Goal: Information Seeking & Learning: Check status

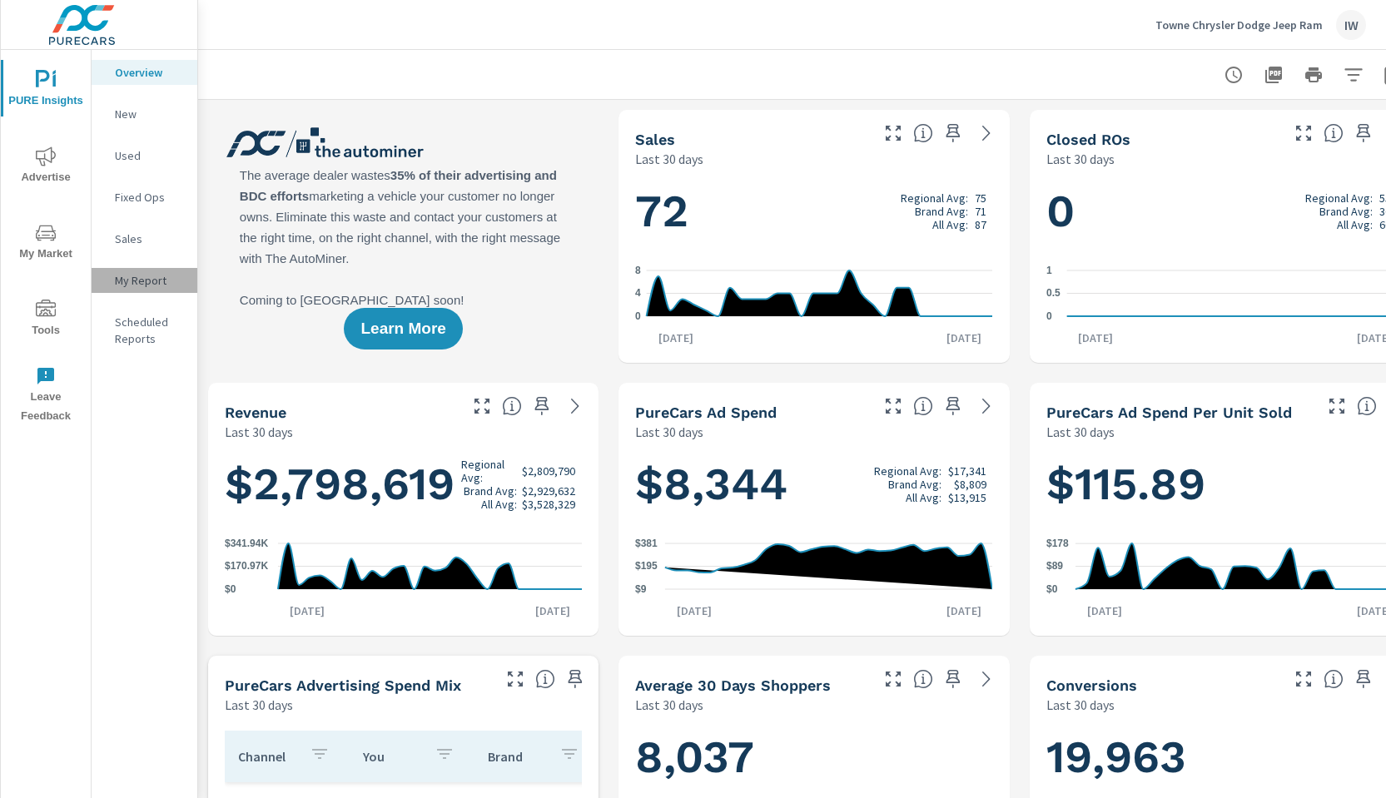
click at [143, 278] on p "My Report" at bounding box center [149, 280] width 69 height 17
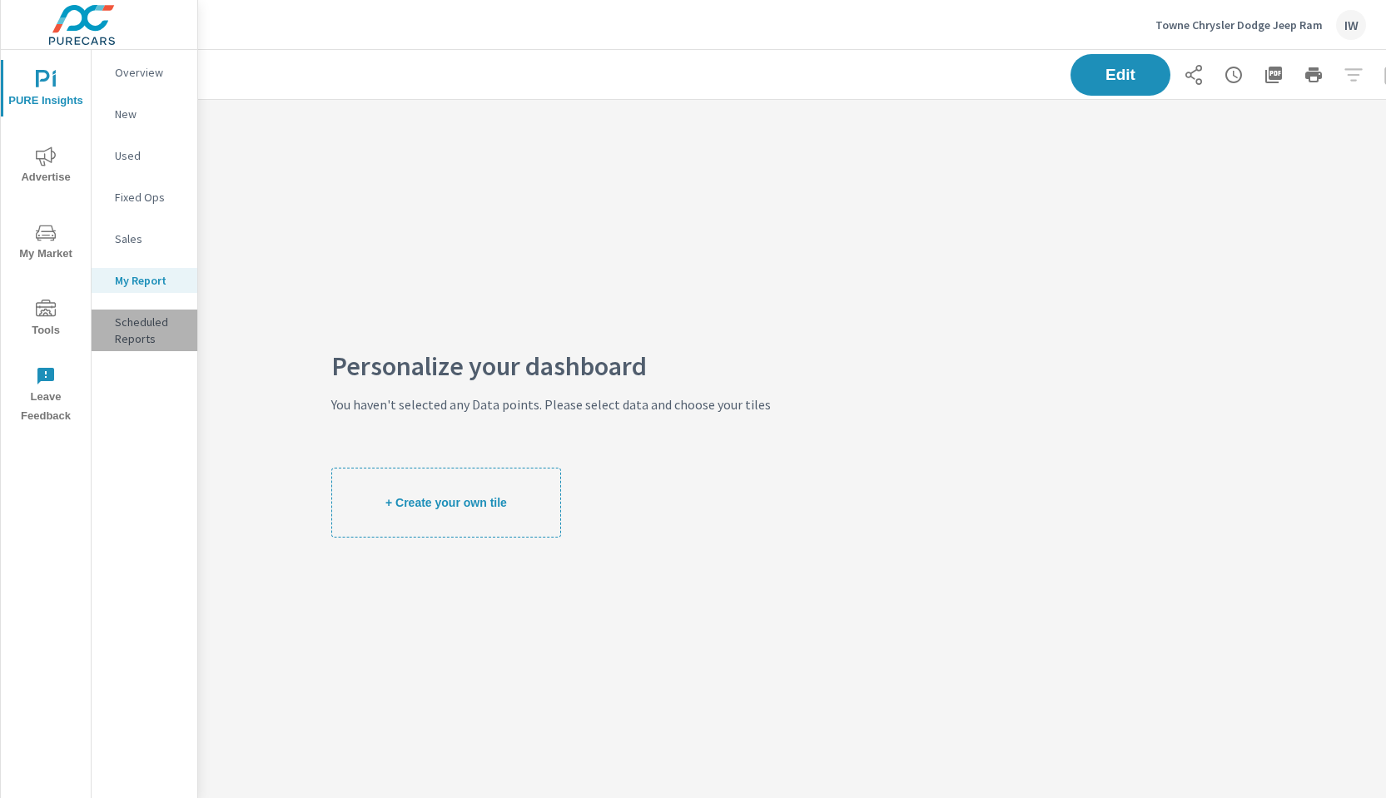
click at [116, 324] on p "Scheduled Reports" at bounding box center [149, 330] width 69 height 33
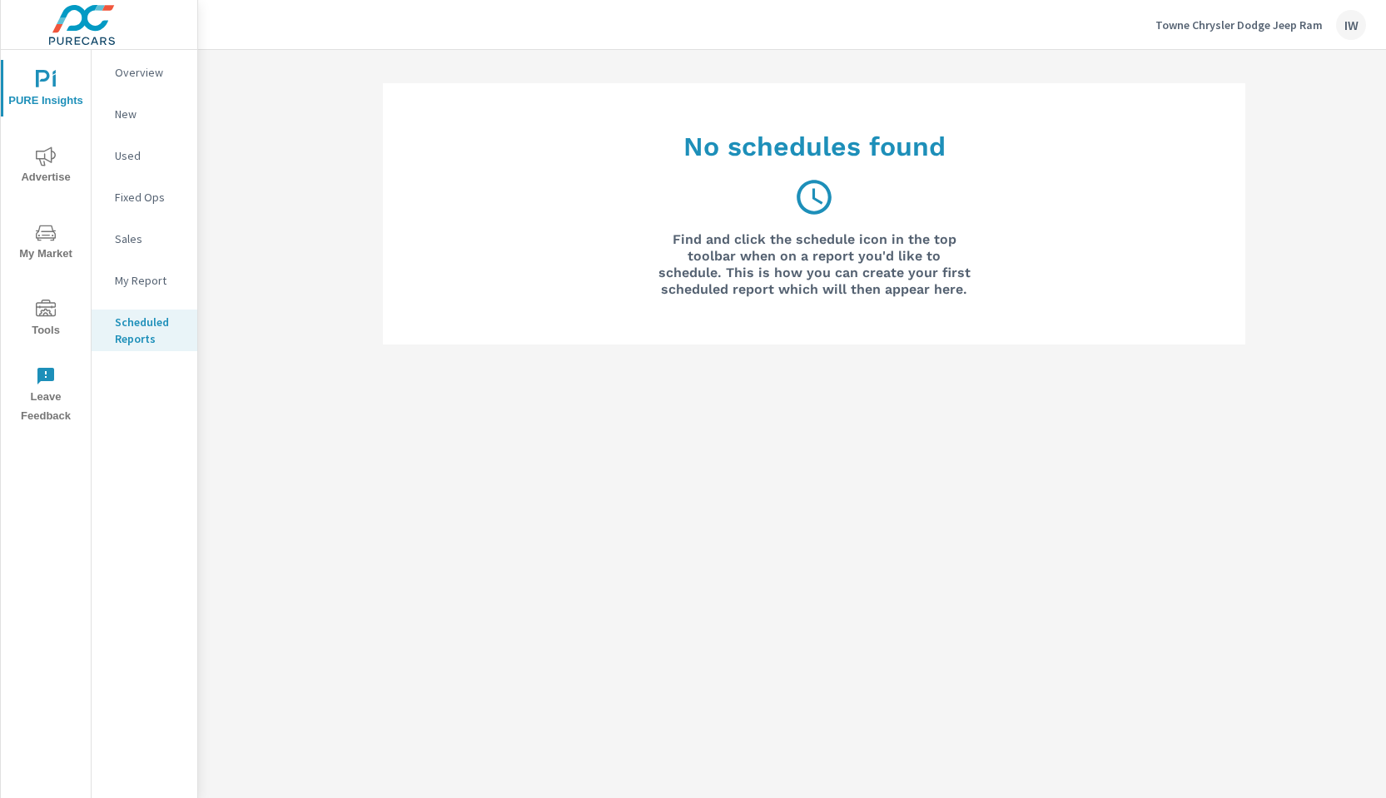
click at [41, 241] on icon "nav menu" at bounding box center [46, 233] width 20 height 20
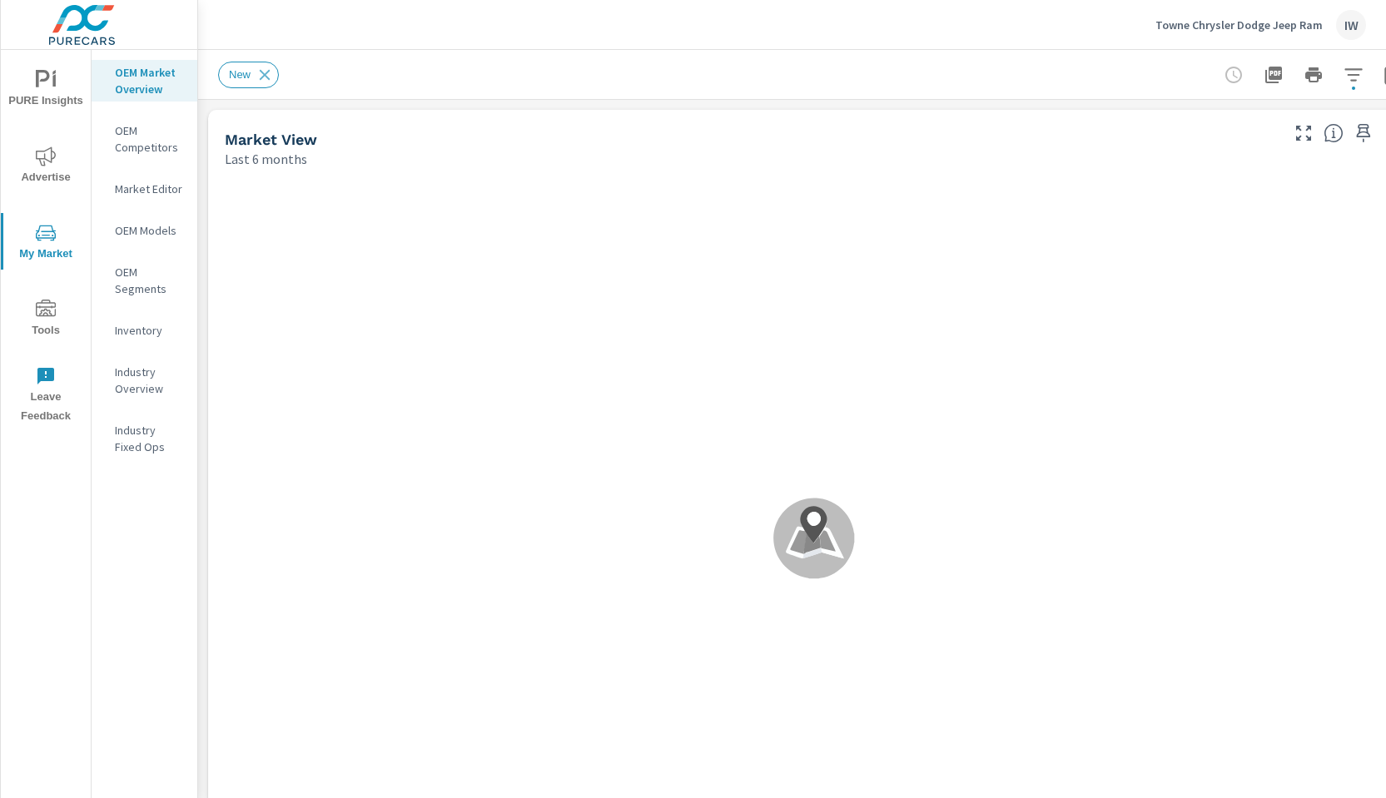
click at [46, 93] on span "PURE Insights" at bounding box center [46, 90] width 80 height 41
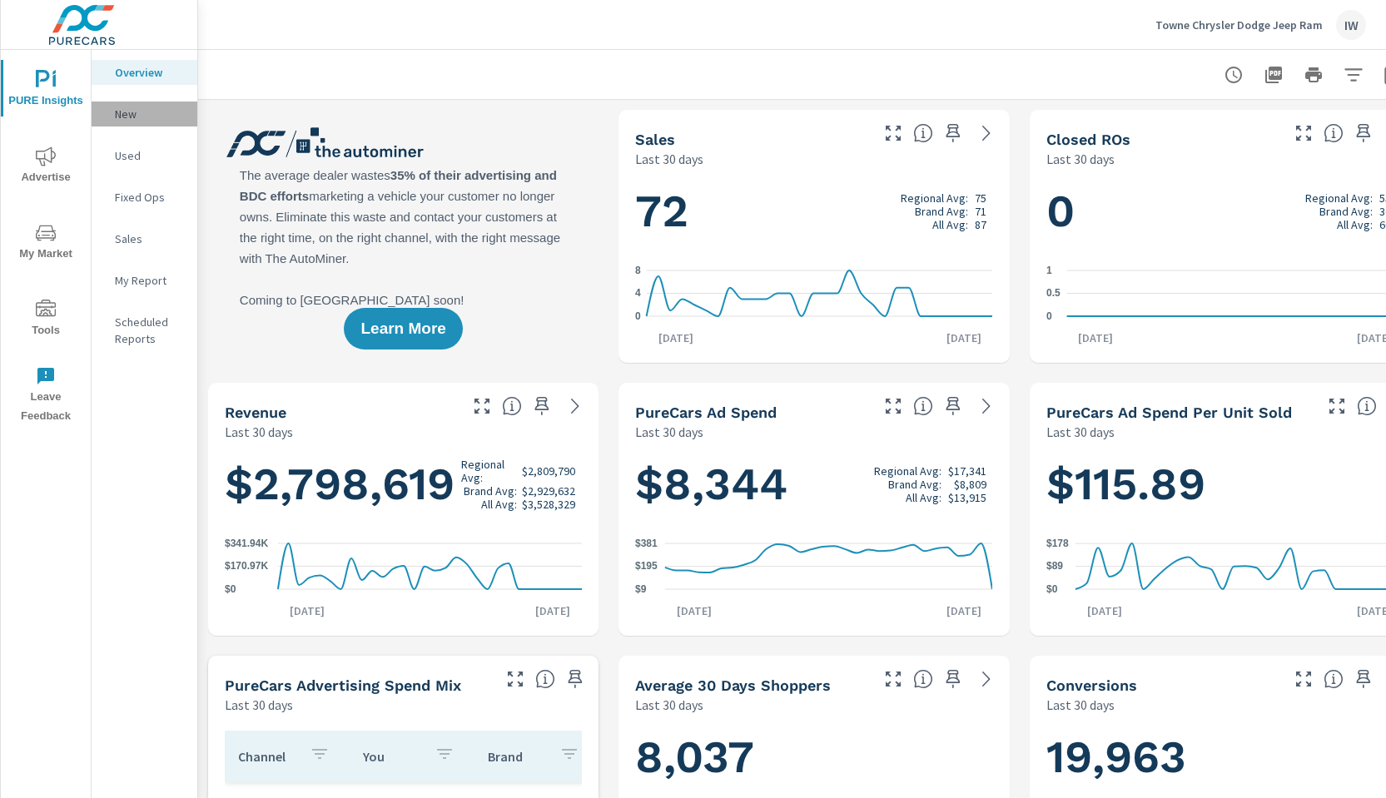
click at [134, 115] on p "New" at bounding box center [149, 114] width 69 height 17
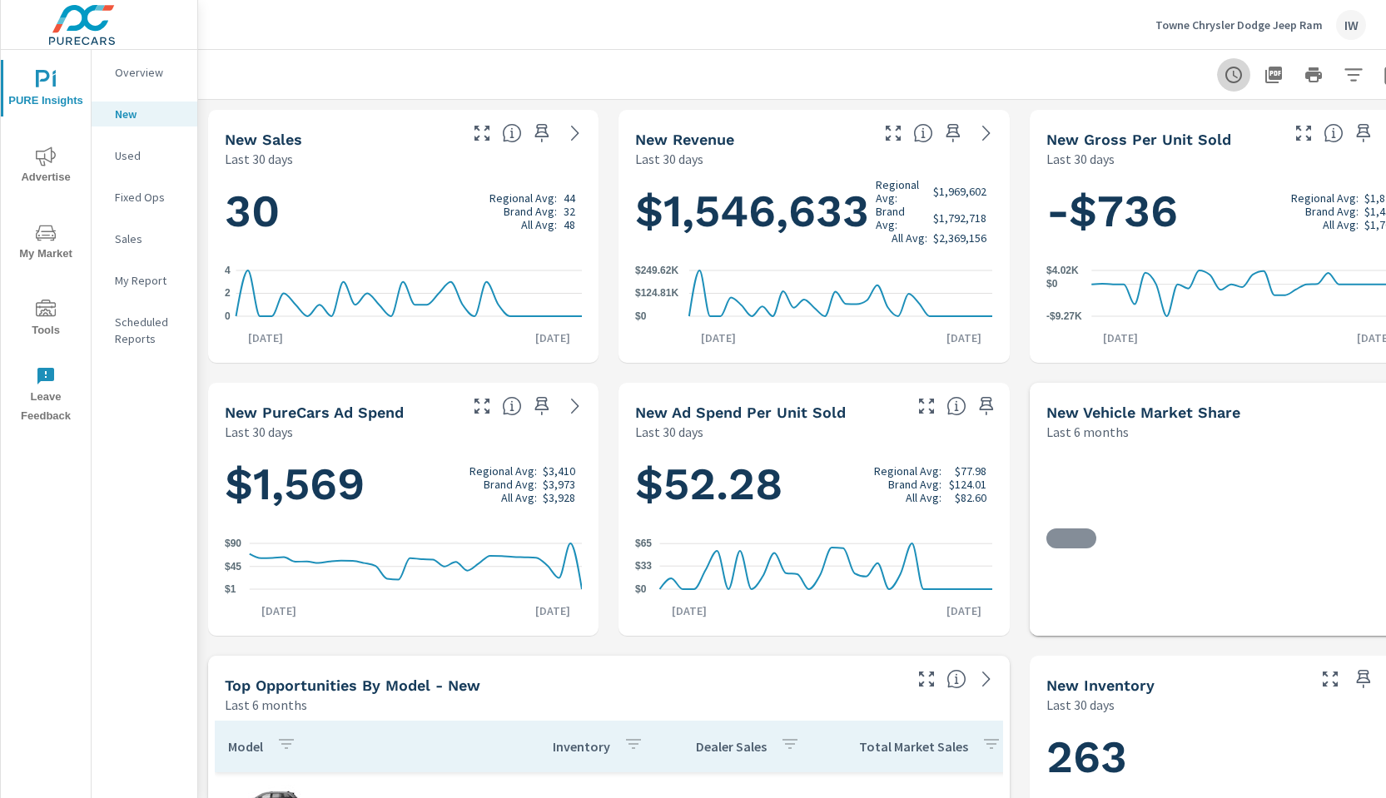
click at [1229, 77] on icon "button" at bounding box center [1233, 75] width 20 height 20
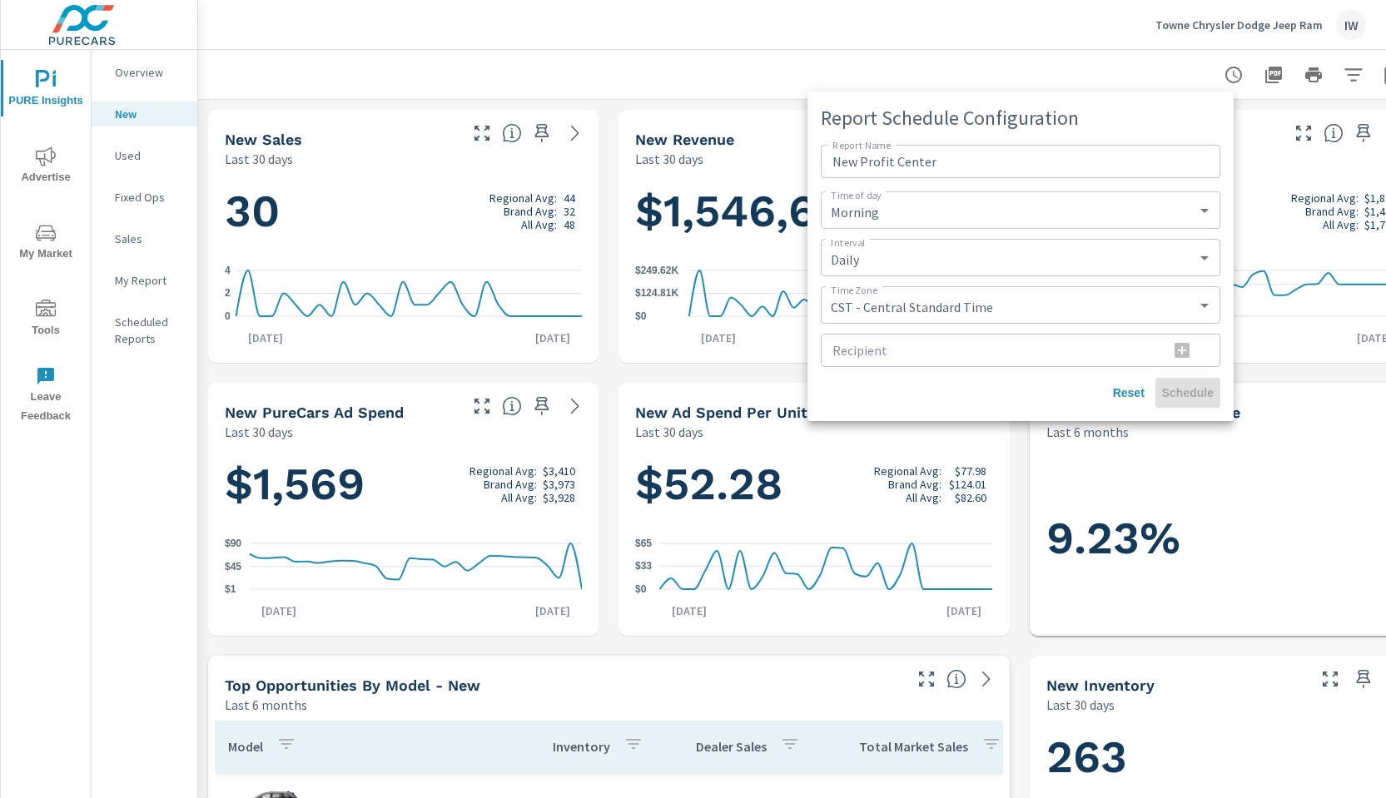
click at [1112, 68] on div at bounding box center [693, 399] width 1386 height 798
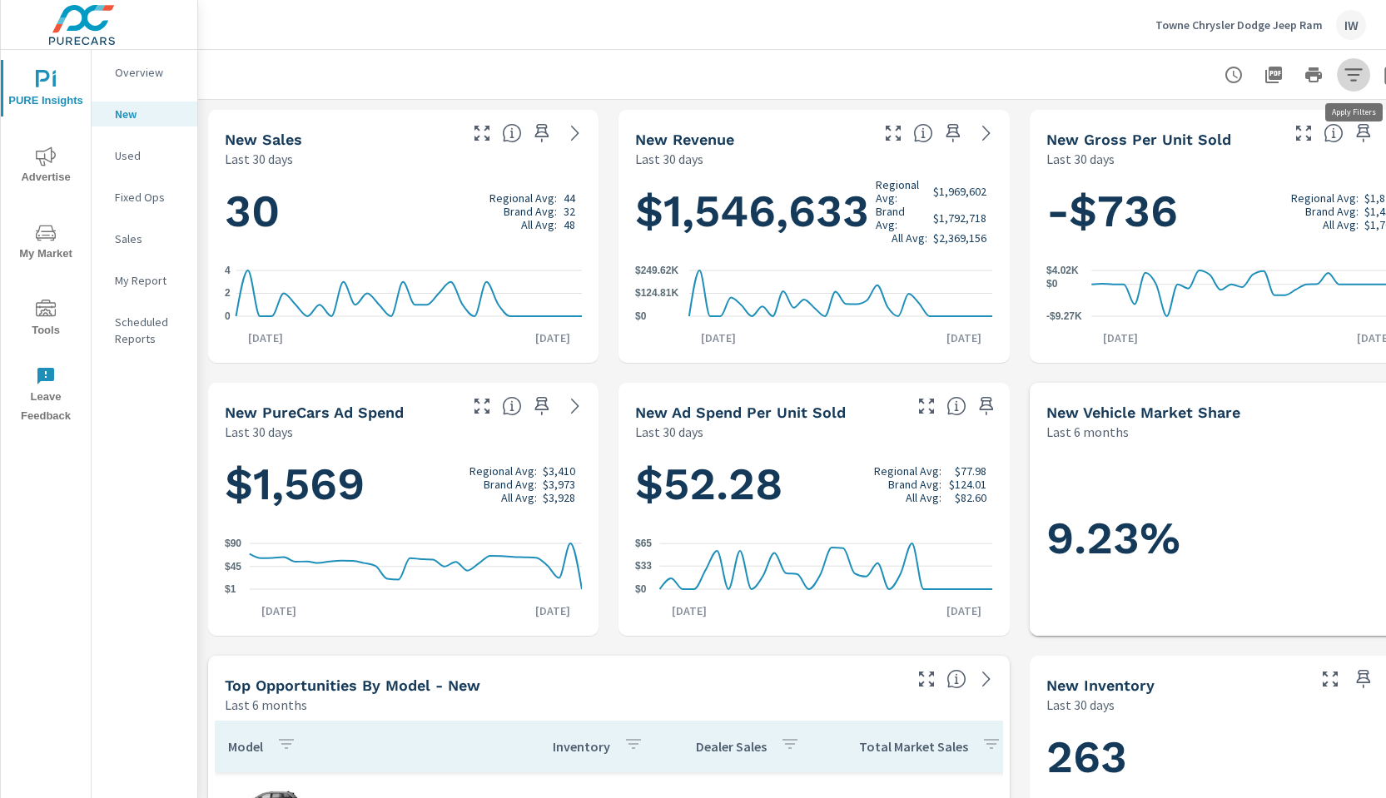
click at [1354, 72] on icon "button" at bounding box center [1353, 75] width 20 height 20
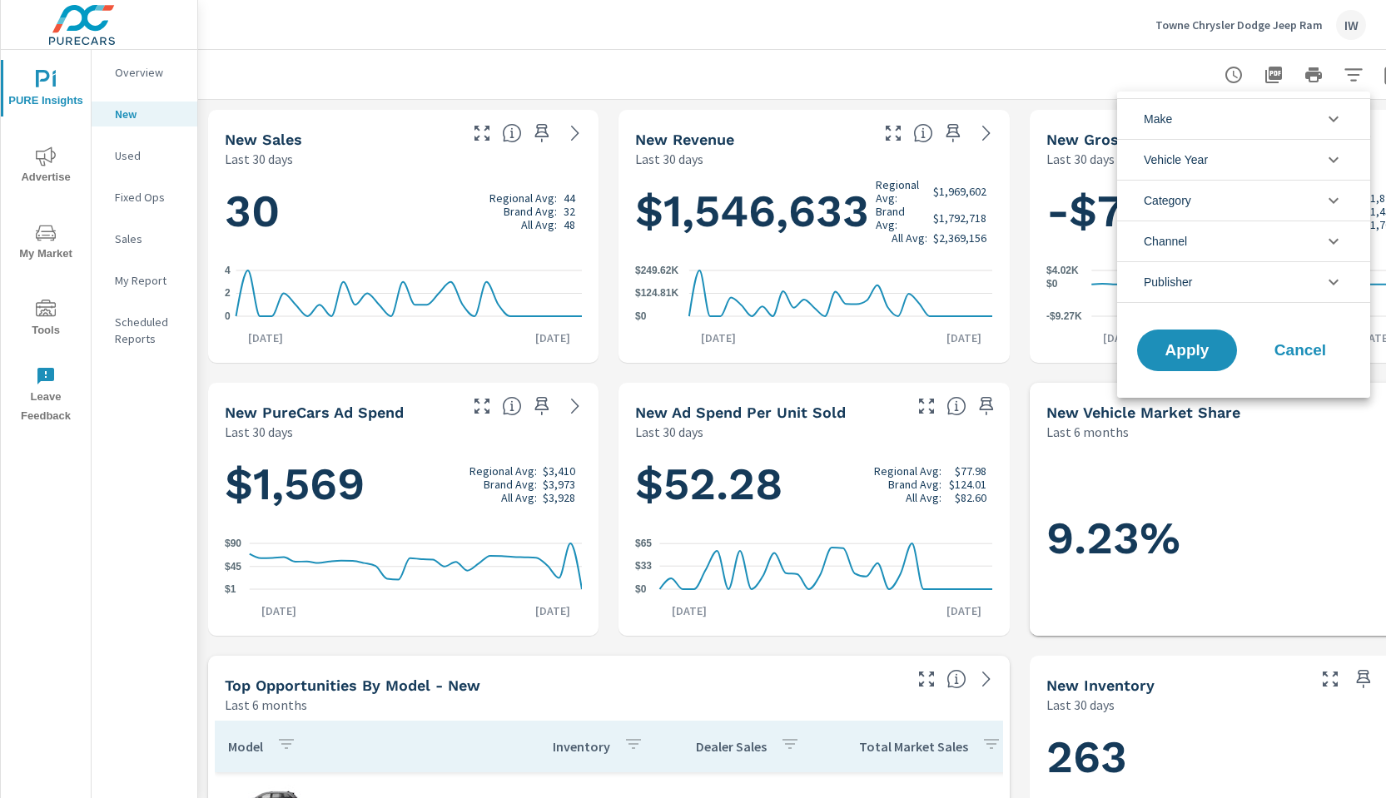
click at [1099, 34] on div at bounding box center [693, 399] width 1386 height 798
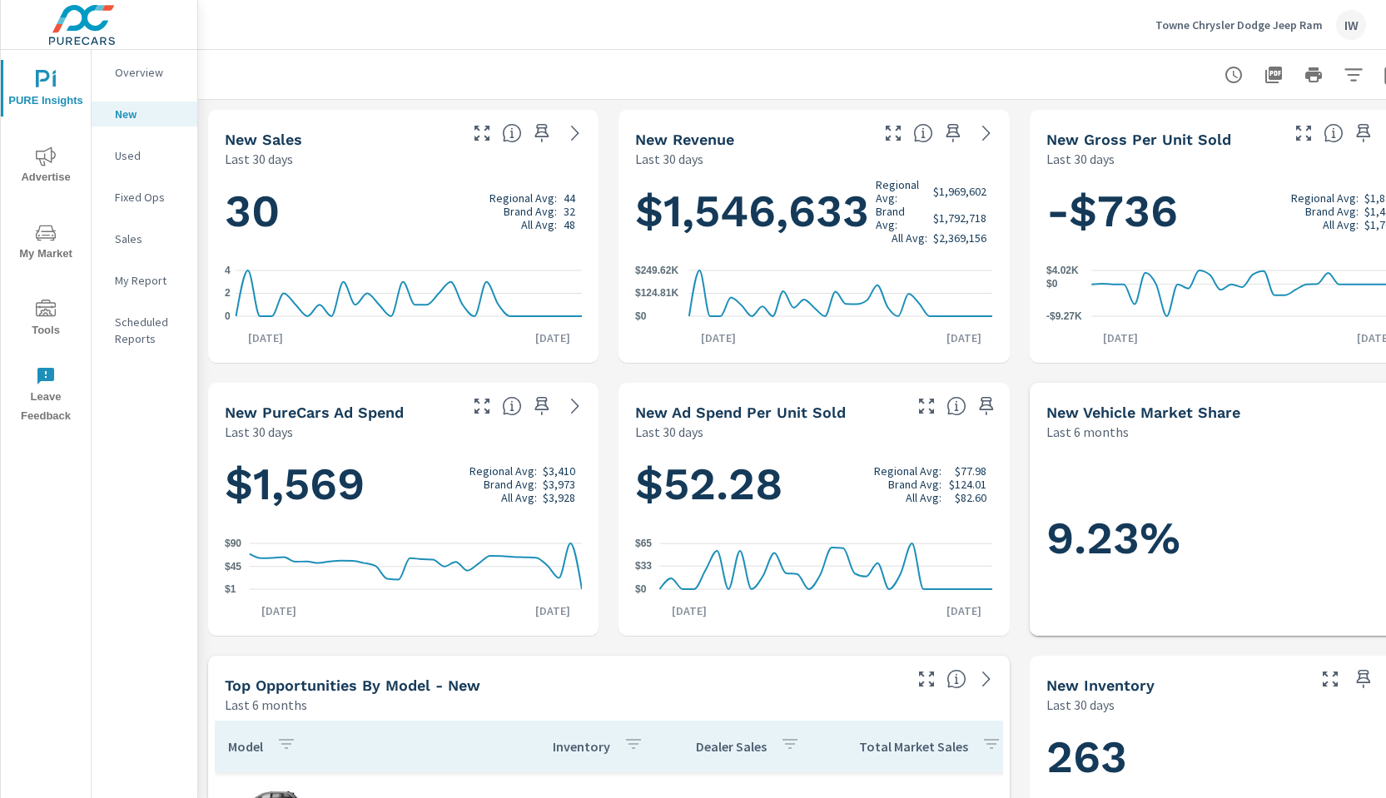
click at [671, 163] on p "Last 30 days" at bounding box center [669, 159] width 68 height 20
click at [669, 156] on p "Last 30 days" at bounding box center [669, 159] width 68 height 20
click at [44, 315] on icon "nav menu" at bounding box center [46, 308] width 20 height 17
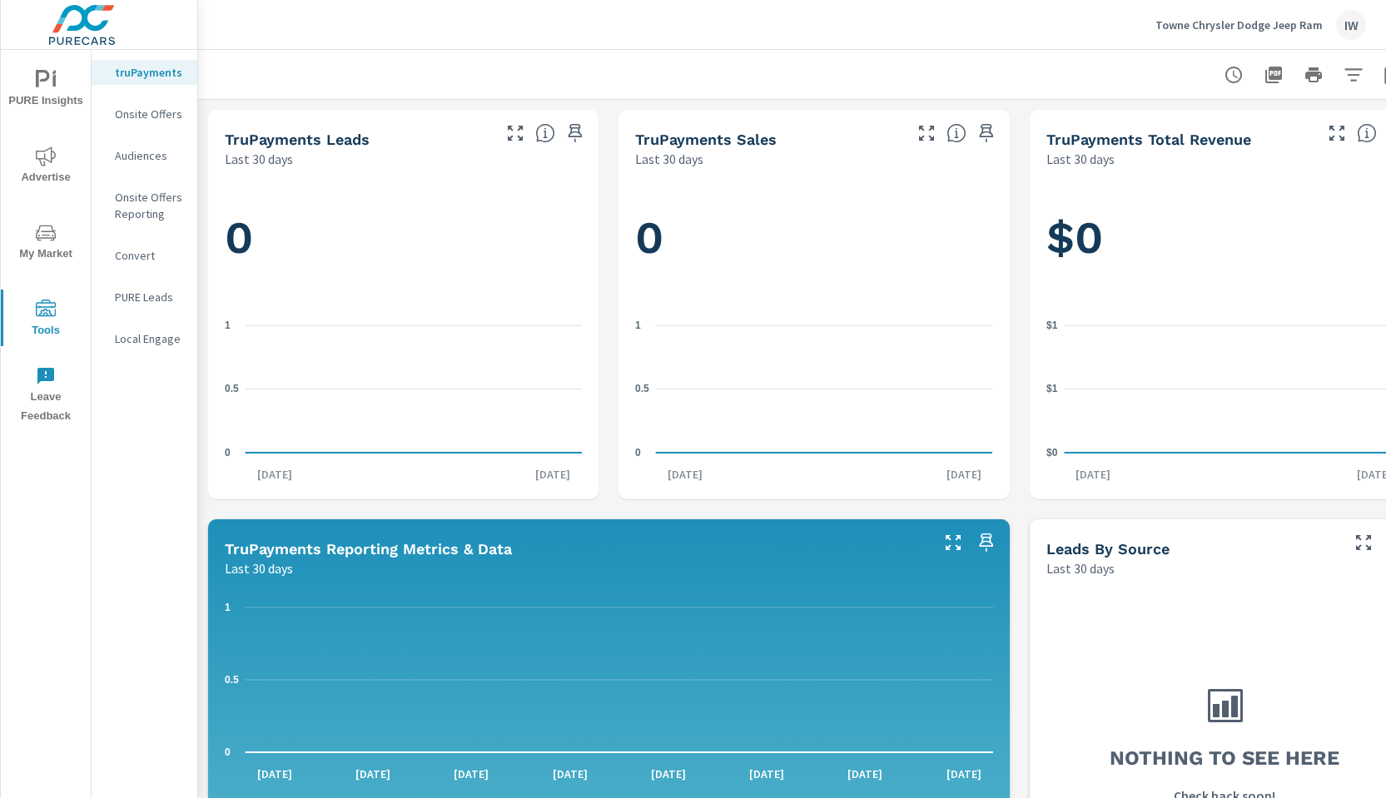
click at [46, 231] on icon "nav menu" at bounding box center [46, 233] width 20 height 16
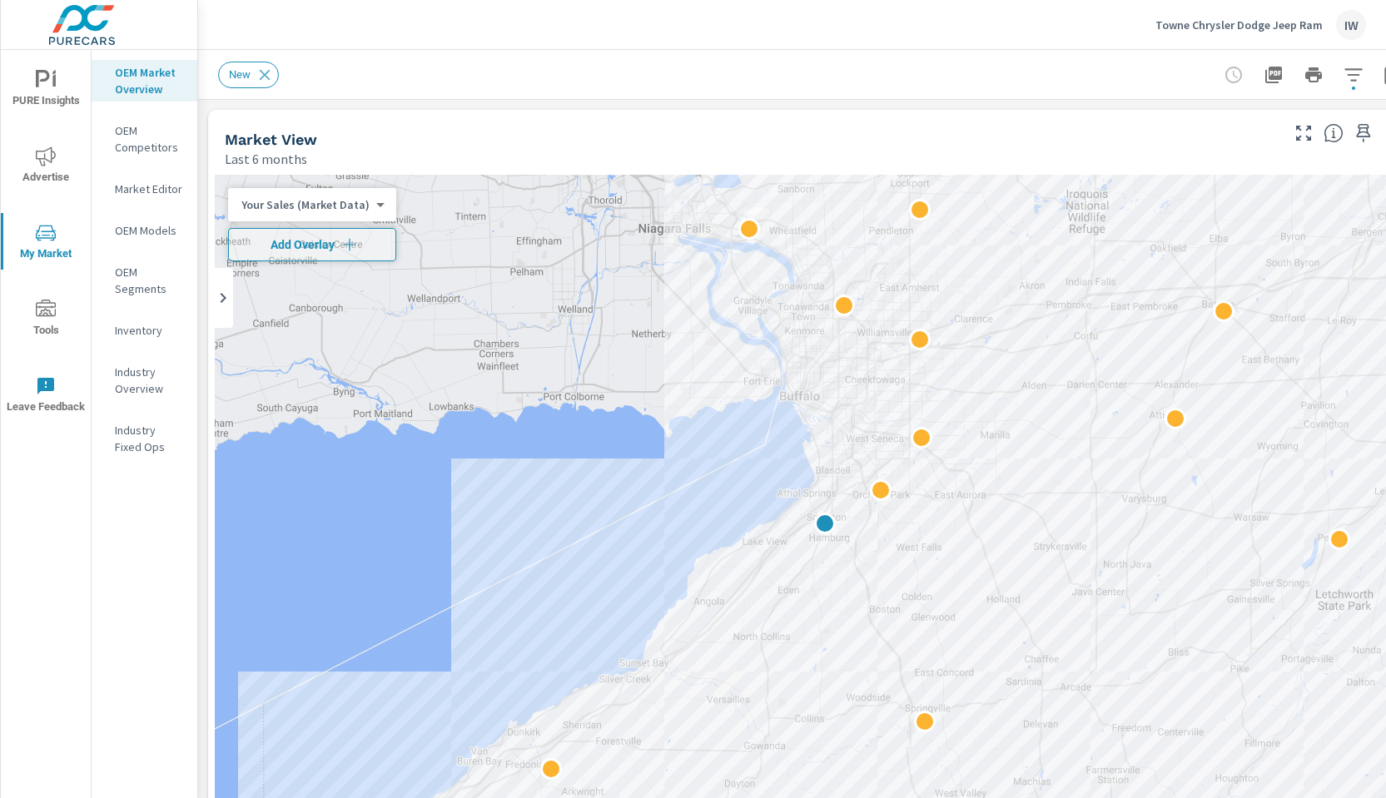
click at [52, 156] on icon "nav menu" at bounding box center [46, 155] width 20 height 19
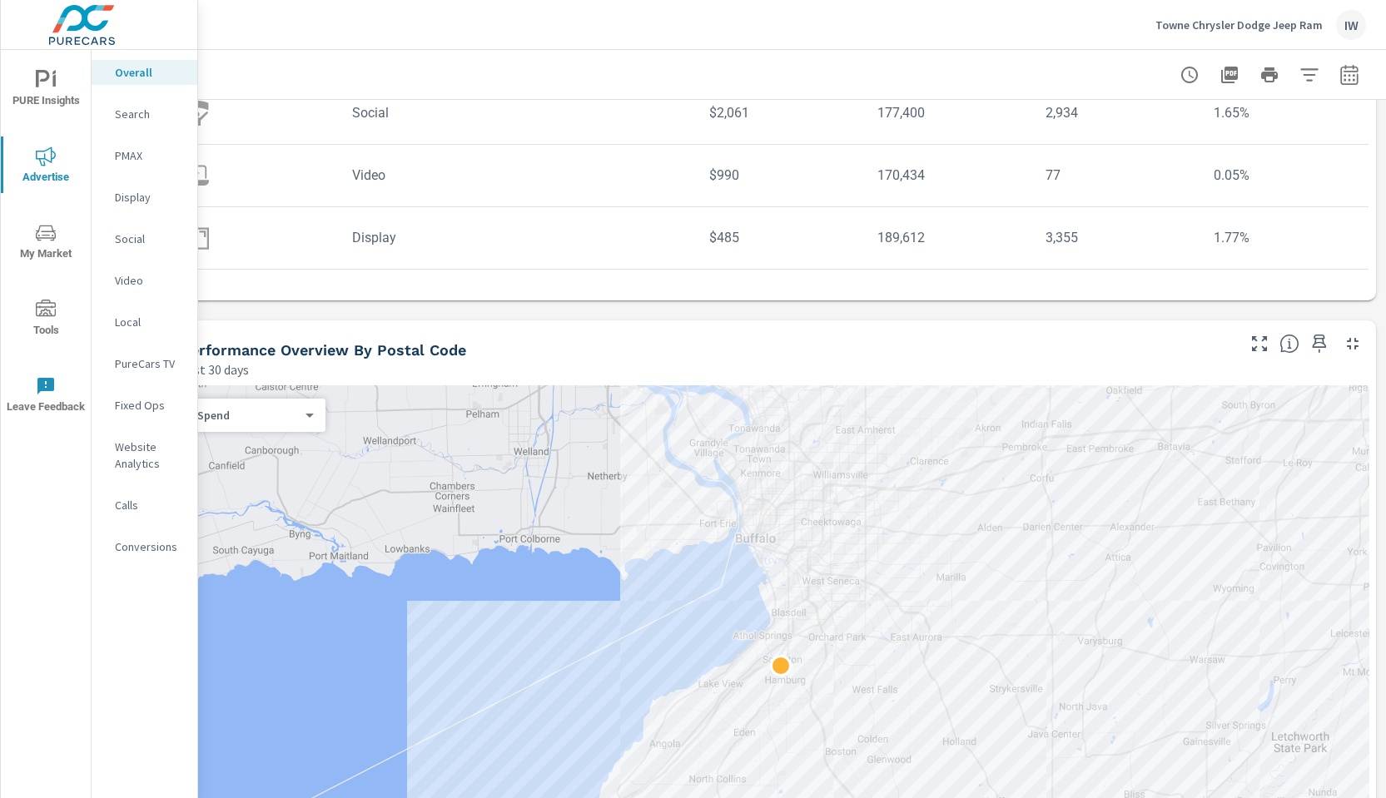
scroll to position [344, 44]
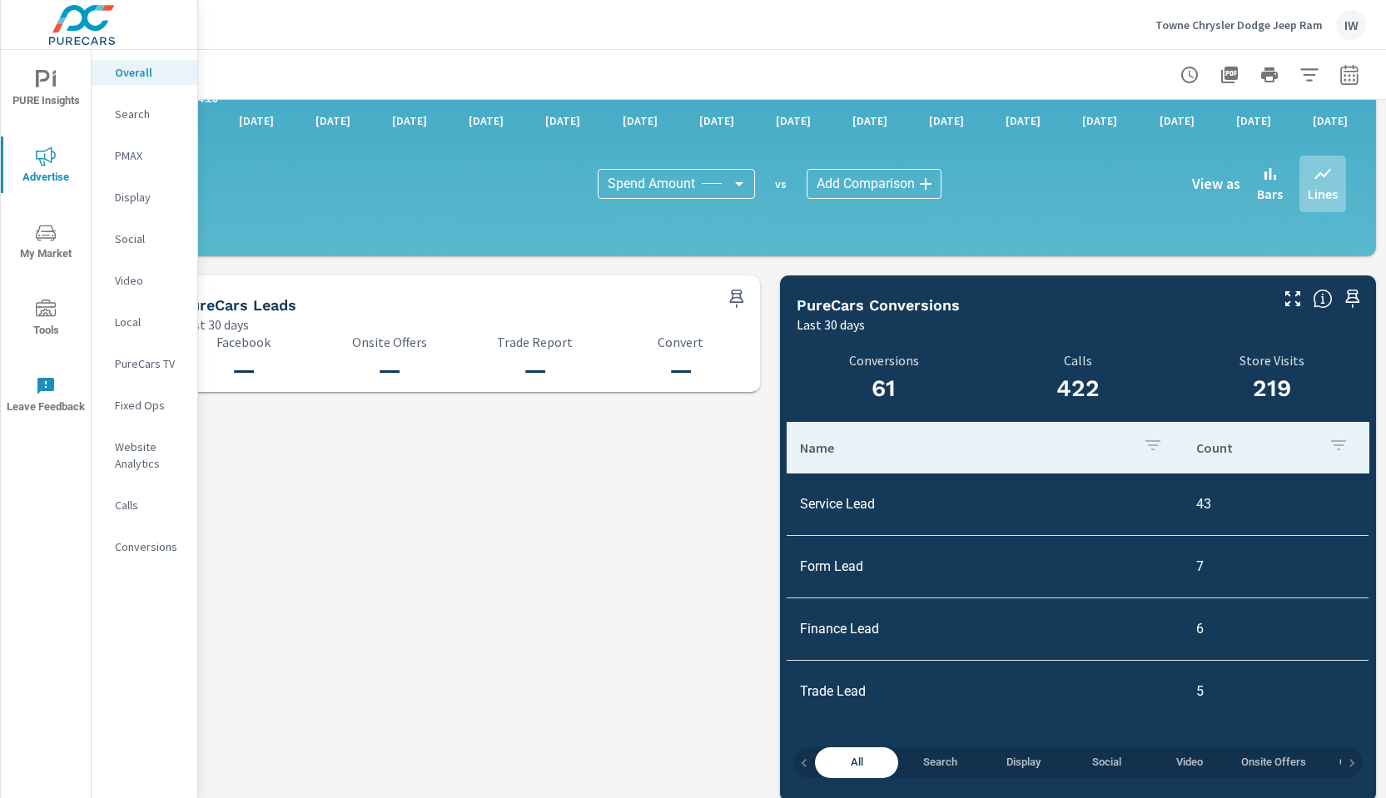
scroll to position [1622, 44]
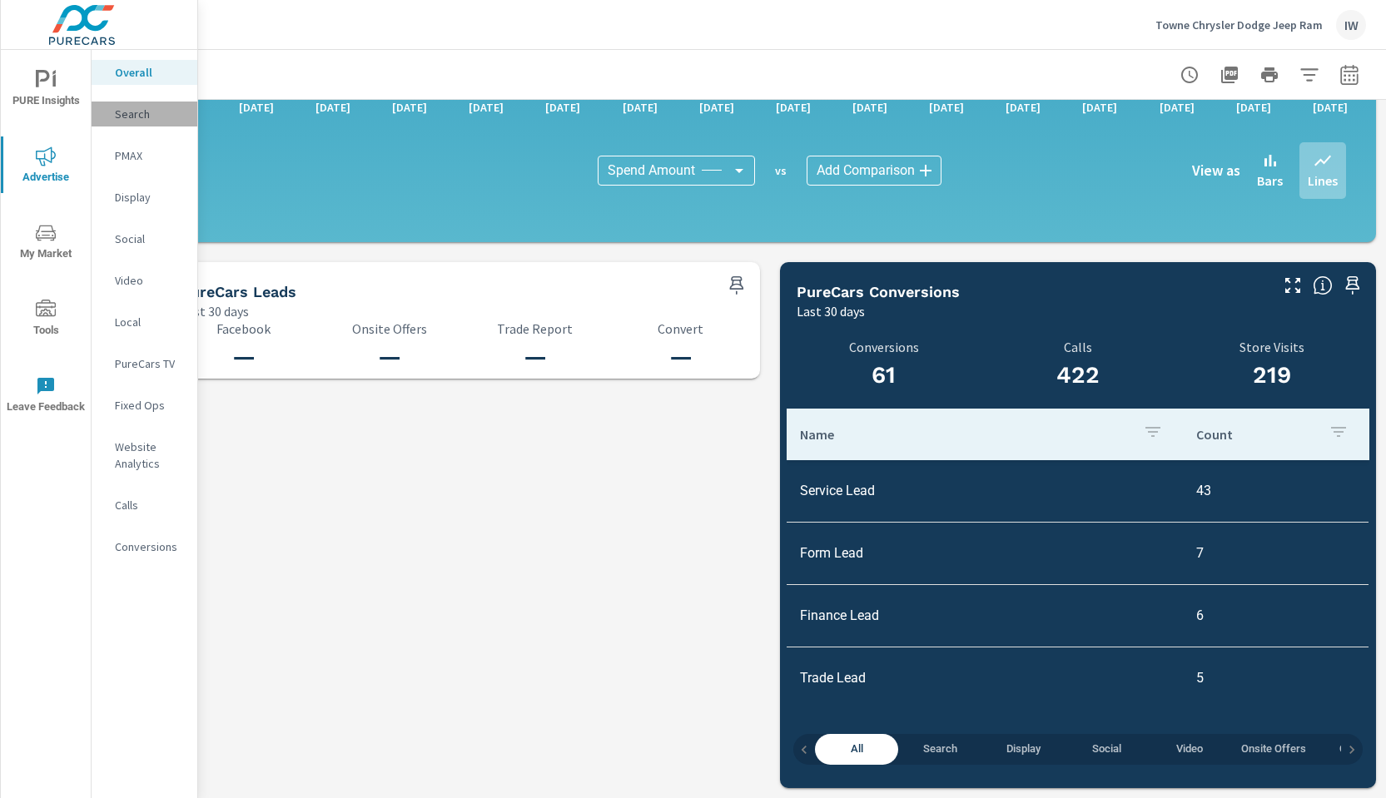
click at [141, 124] on div "Search" at bounding box center [145, 114] width 106 height 25
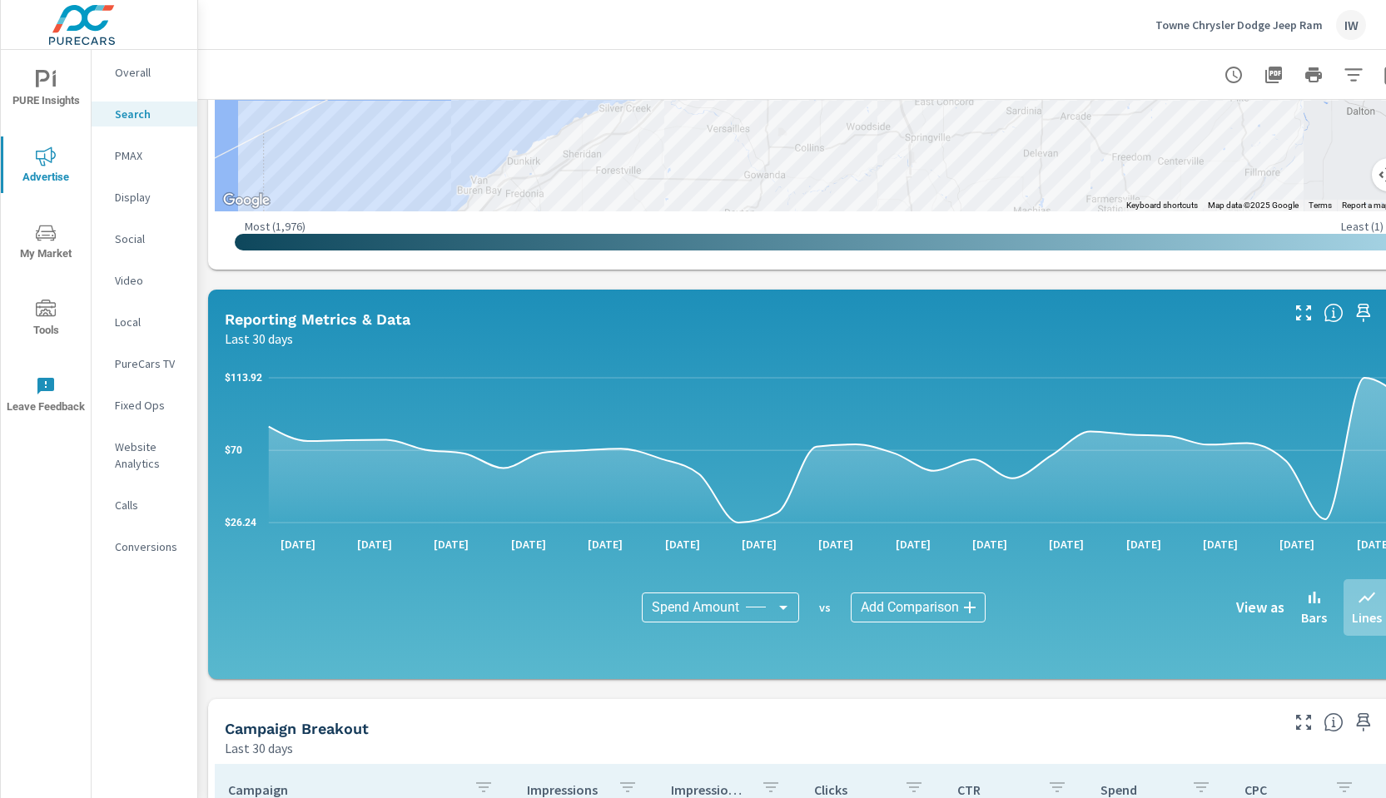
scroll to position [1076, 0]
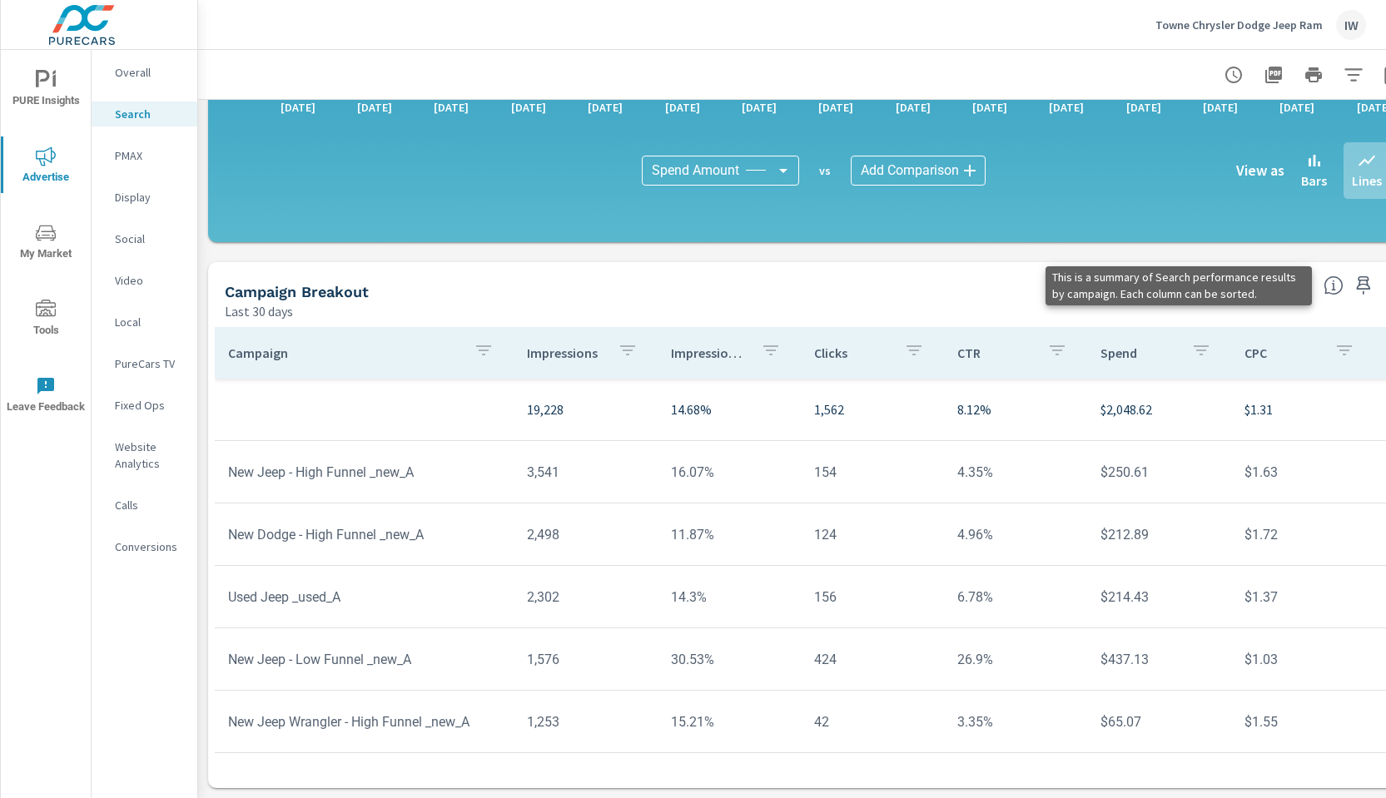
click at [1332, 285] on icon at bounding box center [1333, 285] width 20 height 20
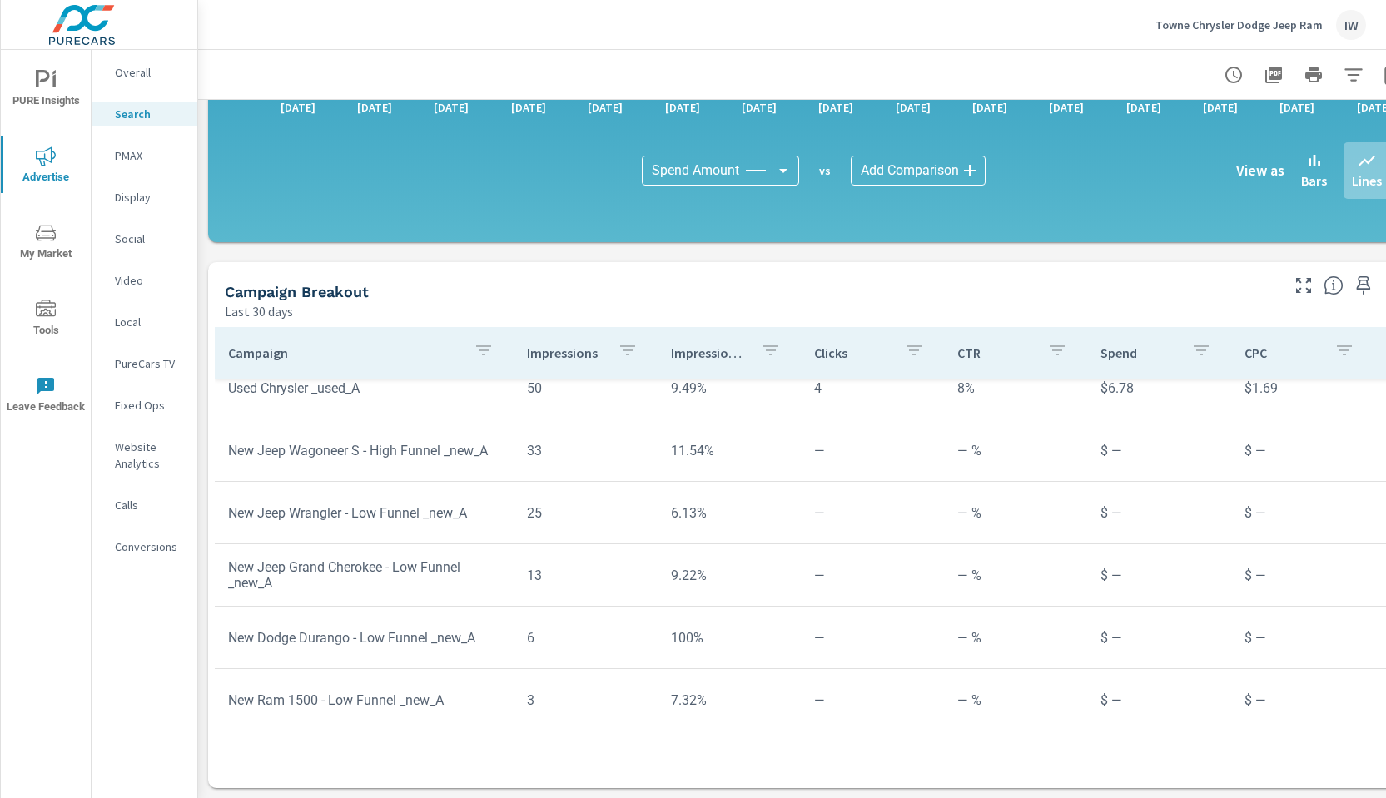
scroll to position [1341, 0]
